Goal: Information Seeking & Learning: Learn about a topic

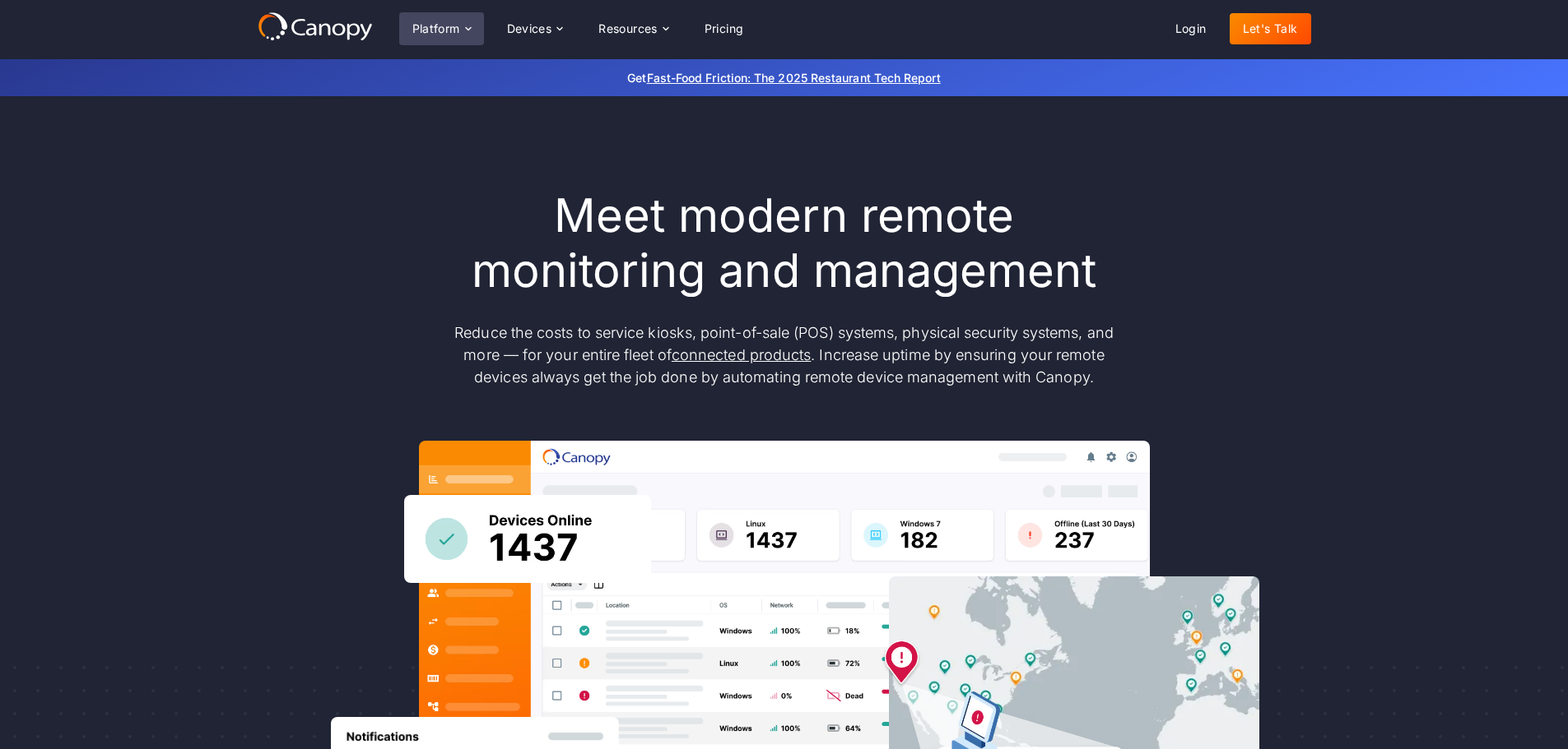
click at [436, 23] on div "Platform" at bounding box center [436, 28] width 48 height 11
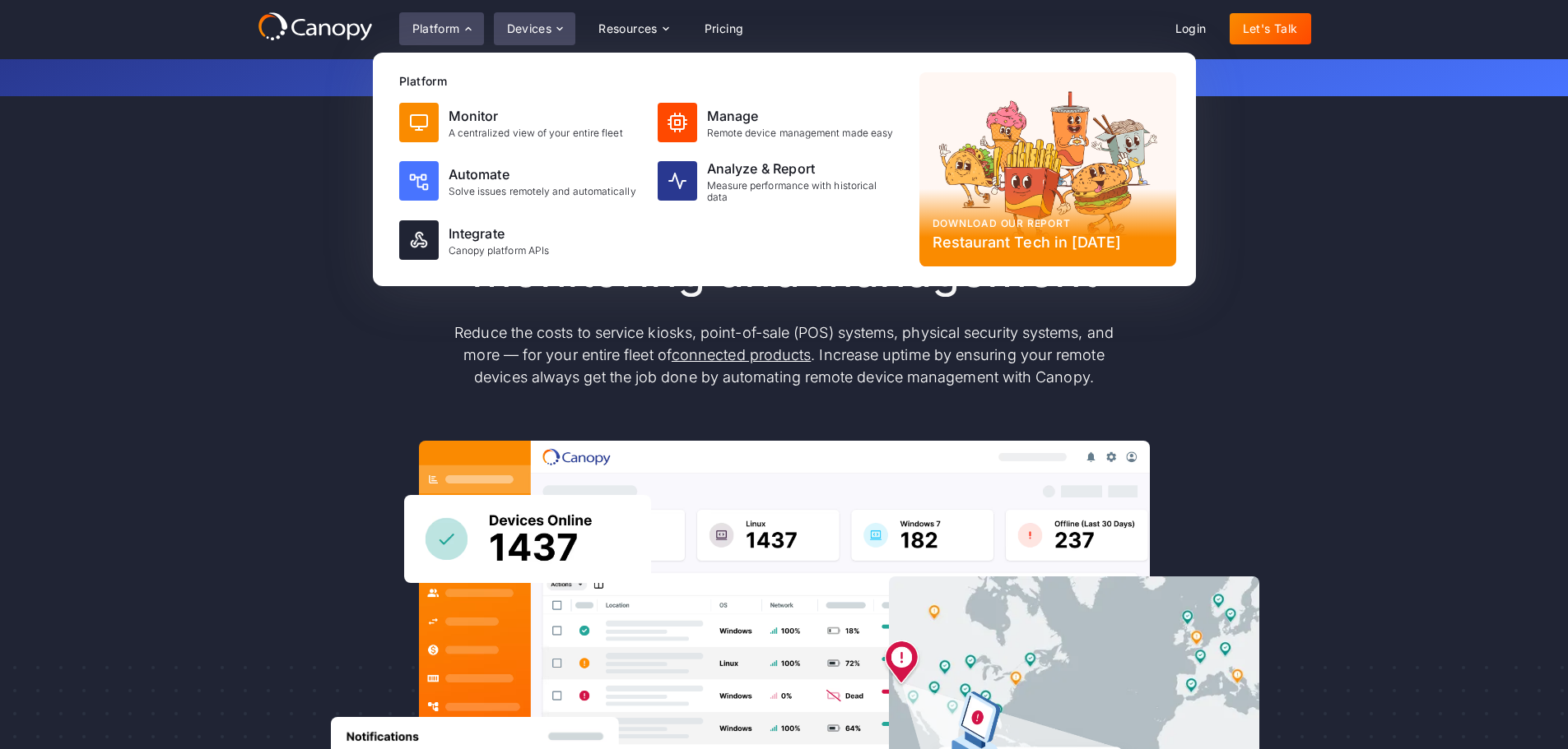
click at [533, 28] on div "Devices" at bounding box center [529, 28] width 45 height 11
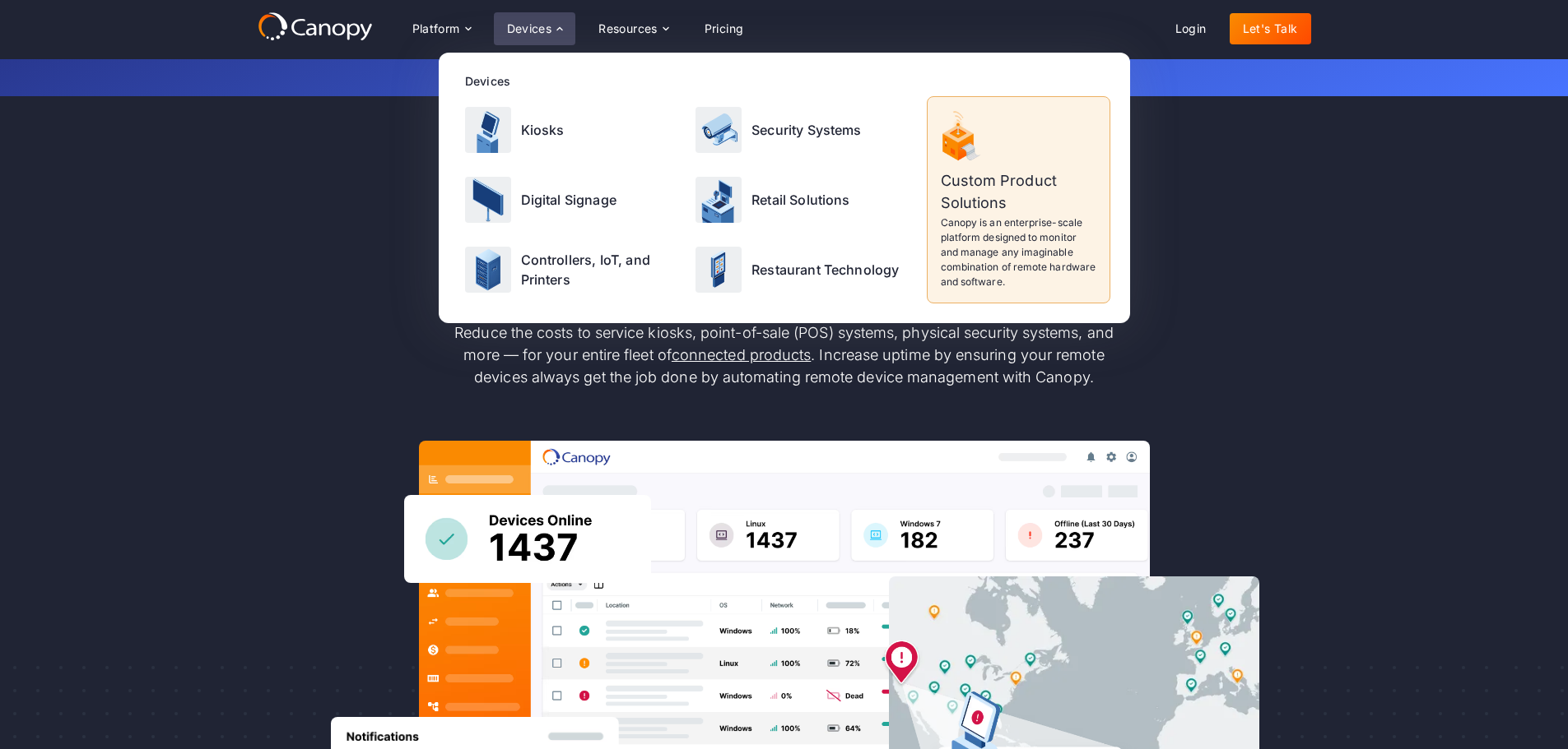
click at [310, 217] on div "Meet modern remote monitoring and management Reduce the costs to service kiosks…" at bounding box center [784, 539] width 1053 height 701
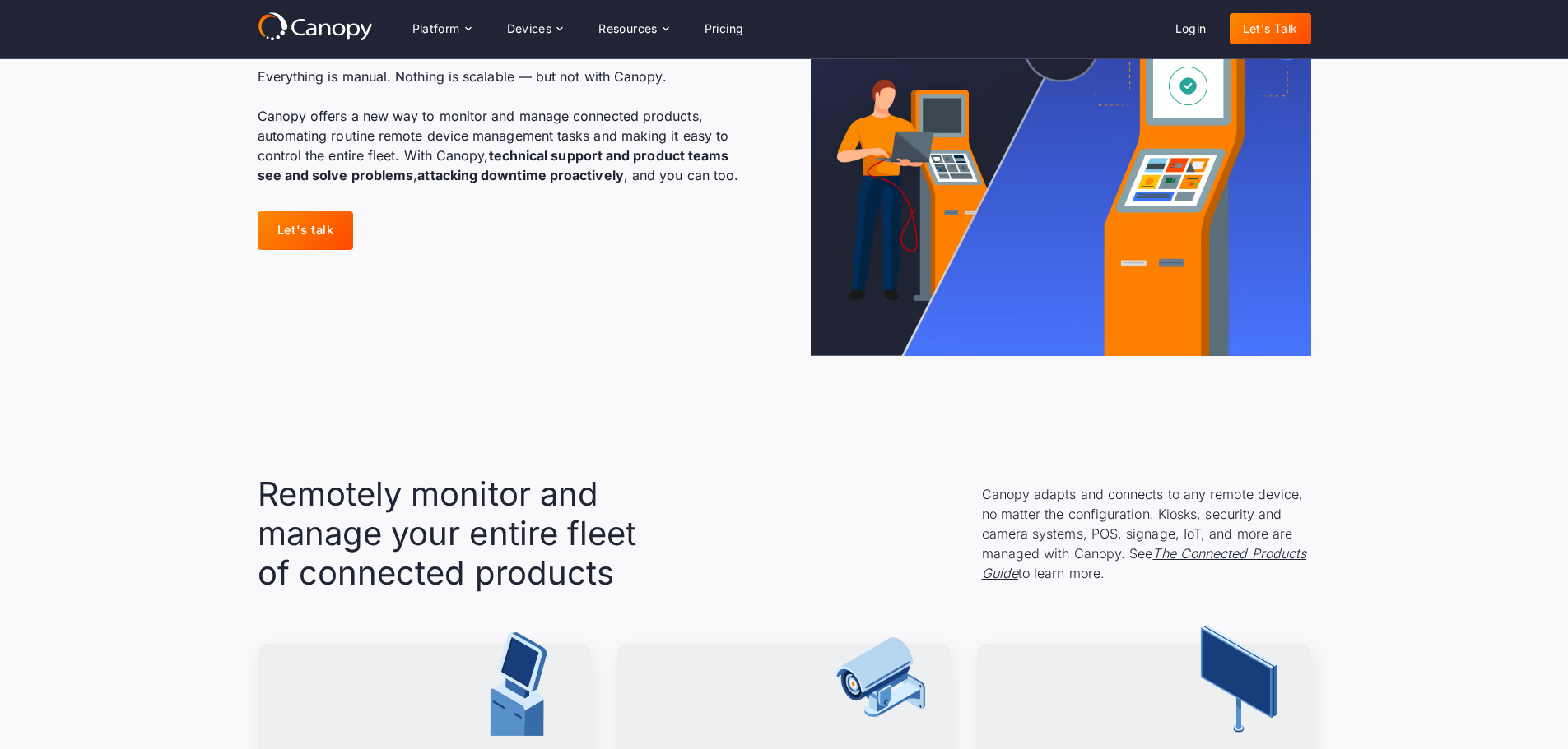
scroll to position [1316, 0]
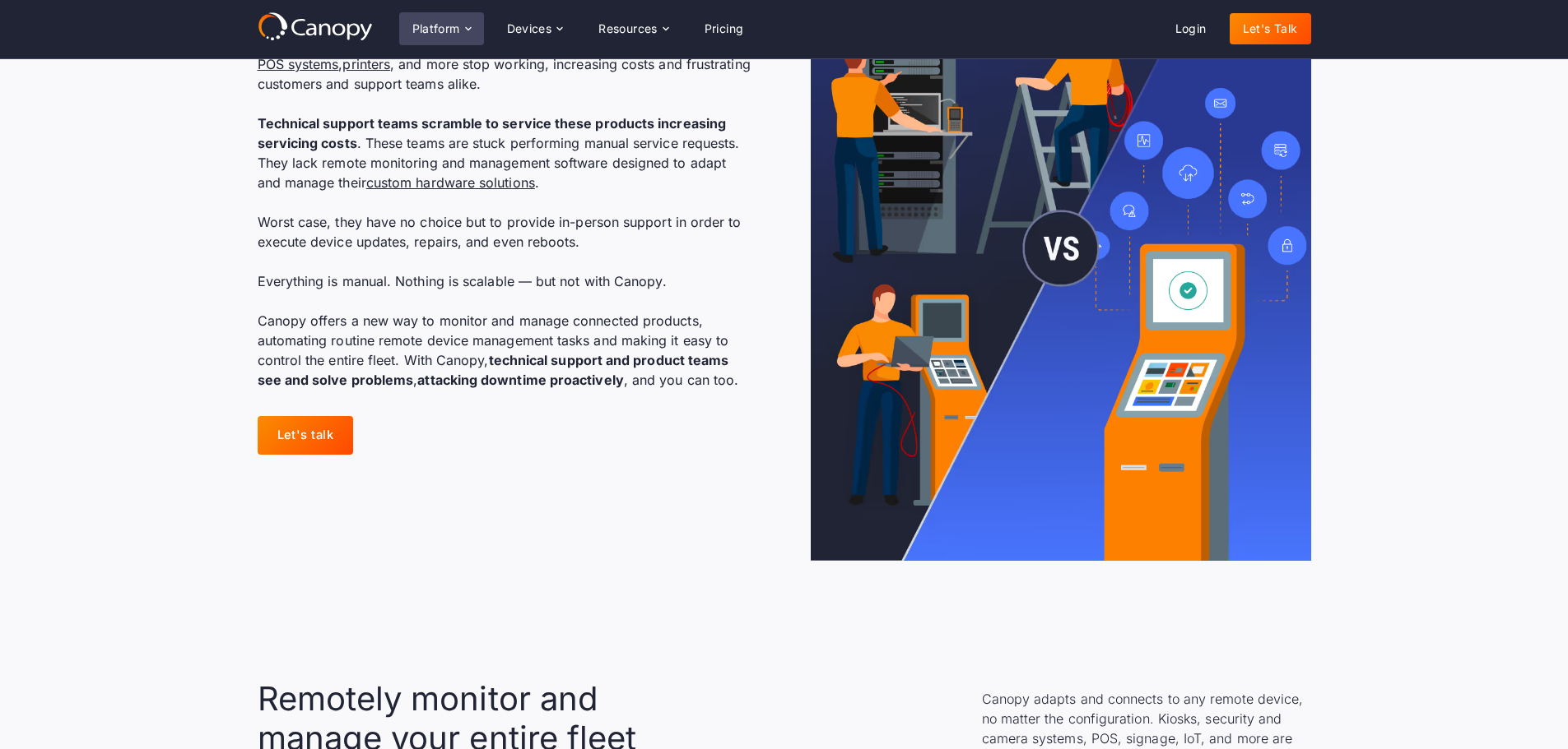
click at [438, 18] on div "Platform" at bounding box center [441, 28] width 85 height 33
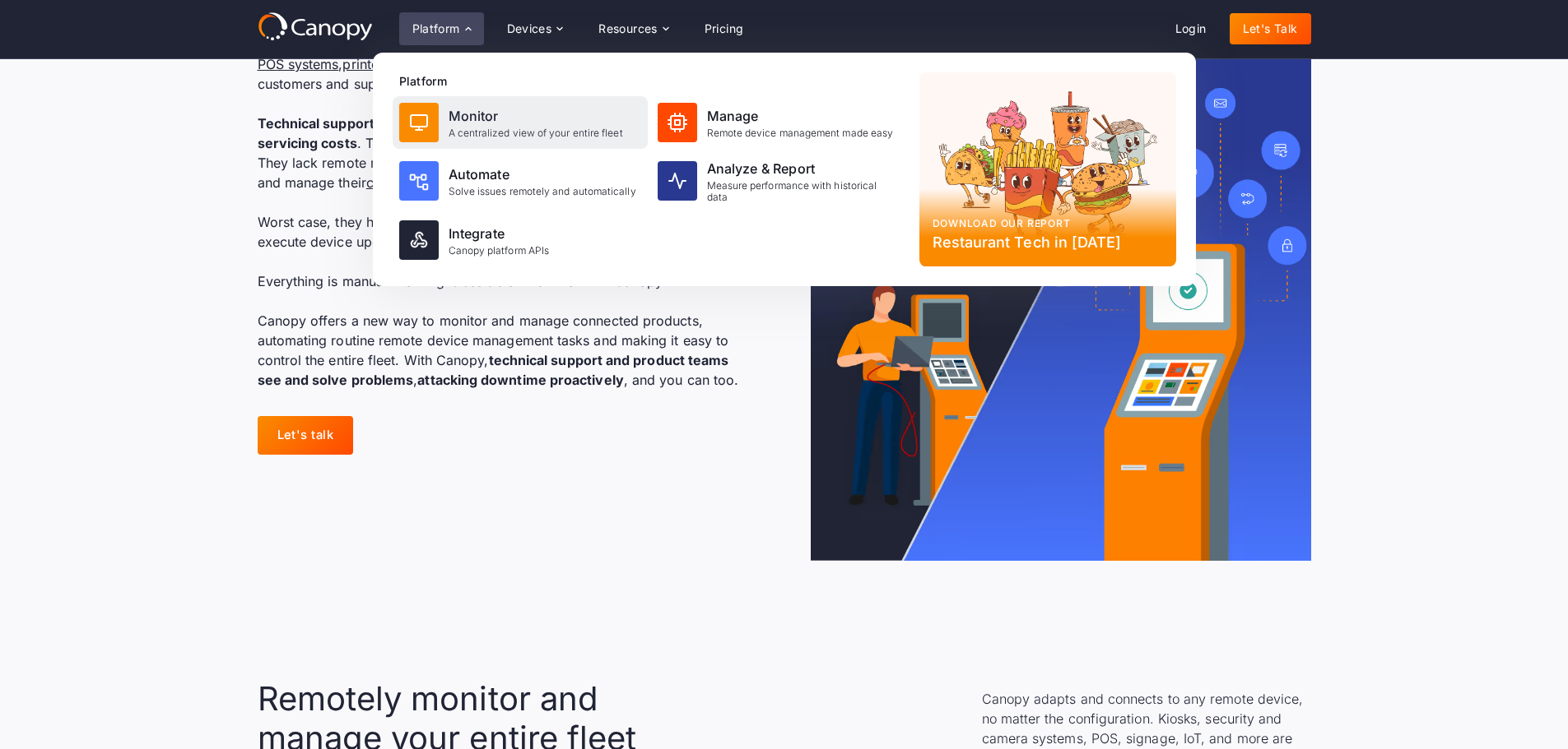
click at [463, 123] on div "Monitor" at bounding box center [535, 116] width 174 height 19
